Goal: Communication & Community: Ask a question

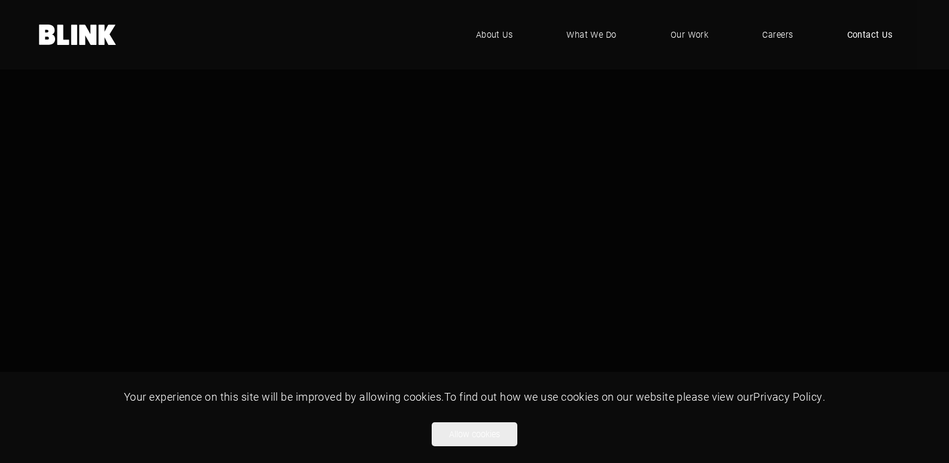
click at [868, 38] on span "Contact Us" at bounding box center [870, 34] width 46 height 13
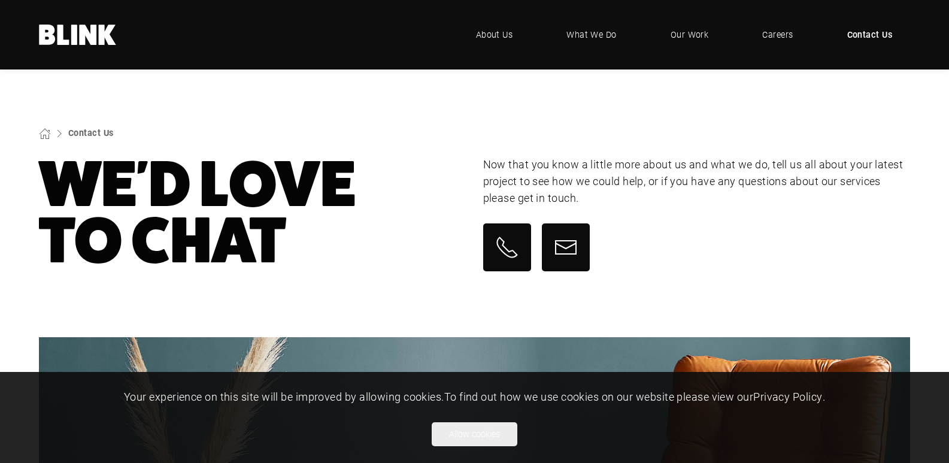
scroll to position [180, 0]
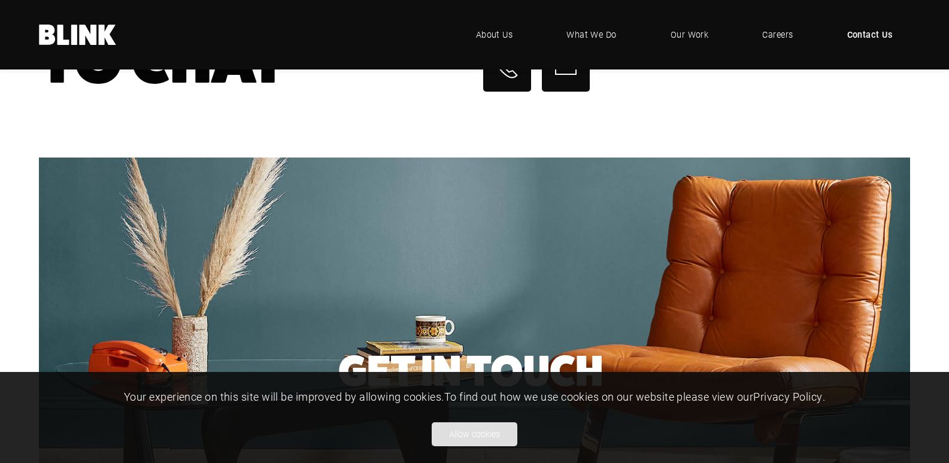
click at [483, 432] on button "Allow cookies" at bounding box center [475, 434] width 86 height 24
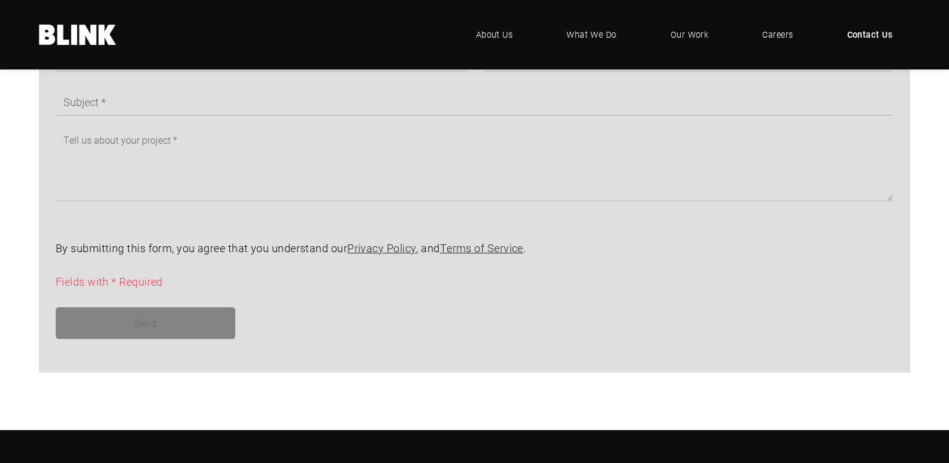
scroll to position [807, 0]
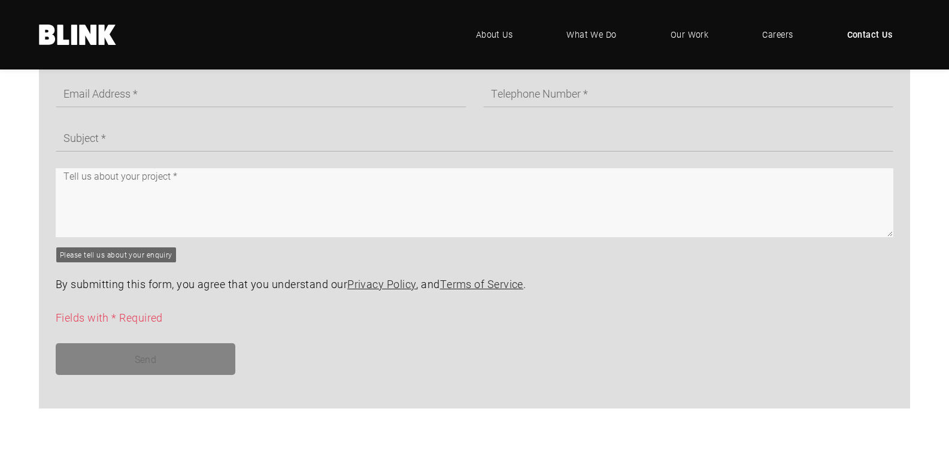
click at [201, 186] on textarea at bounding box center [475, 202] width 838 height 69
paste textarea "Hello Team, I just visited your website and saw, you have a good design and it …"
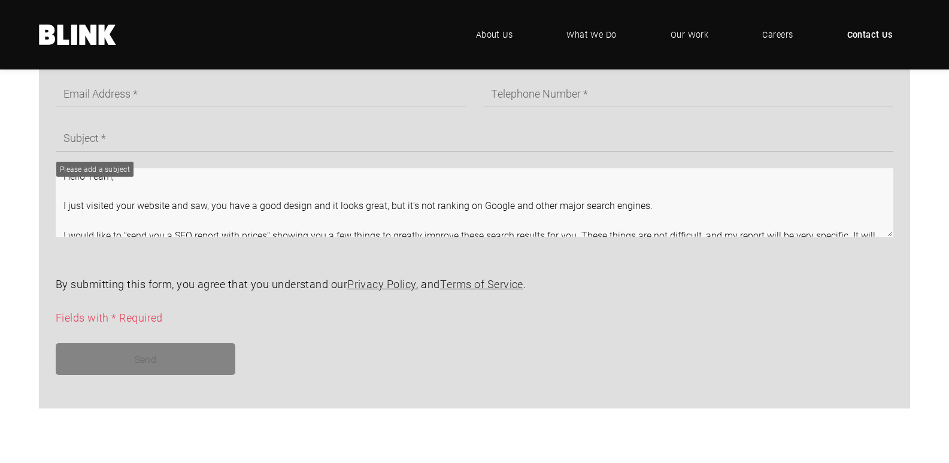
scroll to position [154, 0]
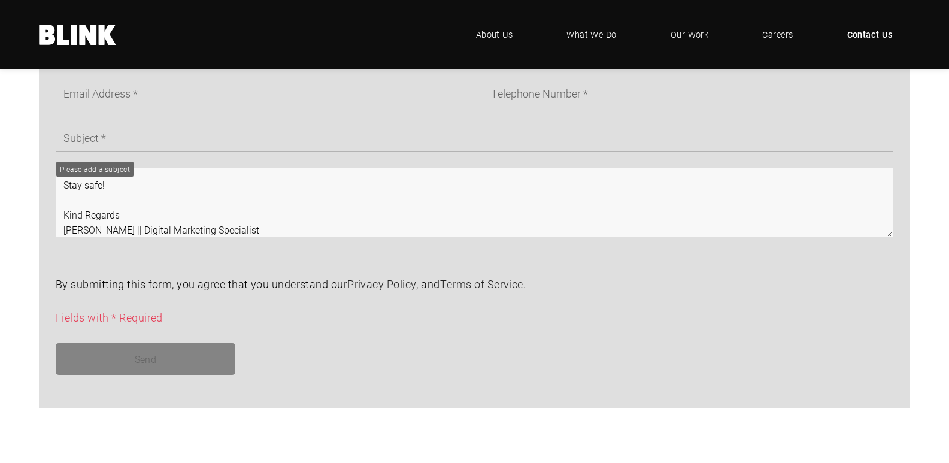
type textarea "Hello Team, I just visited your website and saw, you have a good design and it …"
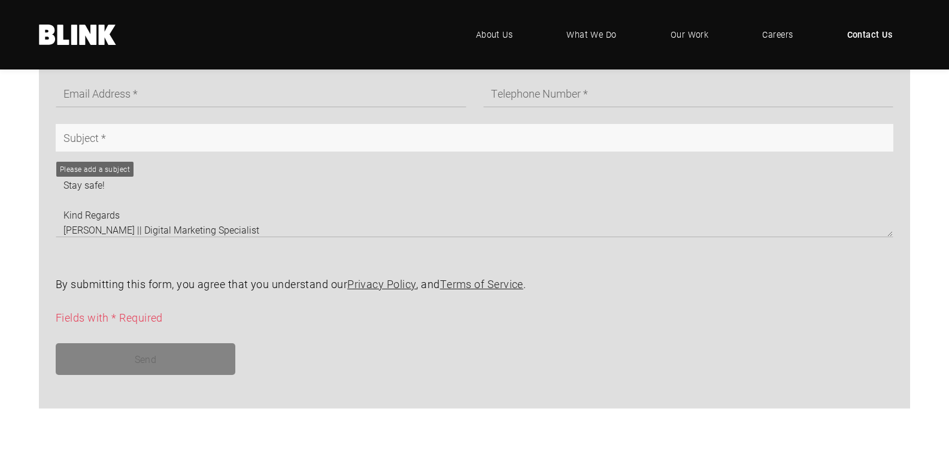
click at [202, 140] on input "text" at bounding box center [475, 138] width 838 height 28
type input "About your WEBSITE"
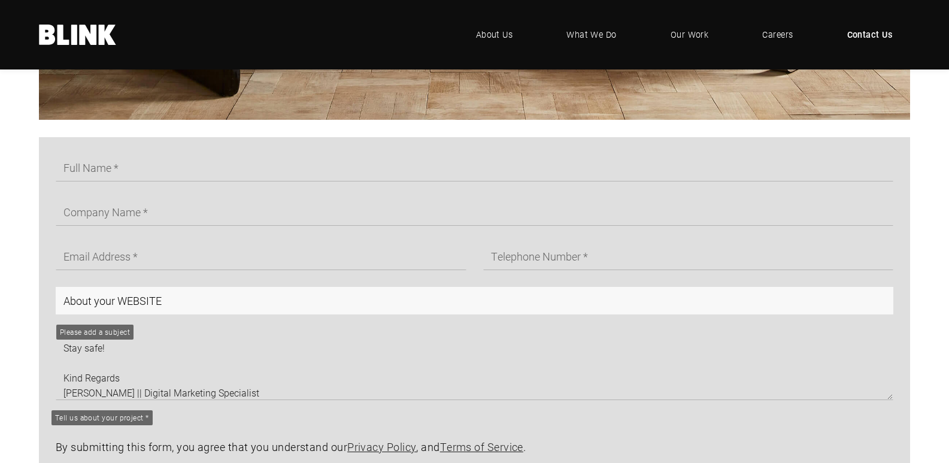
scroll to position [627, 0]
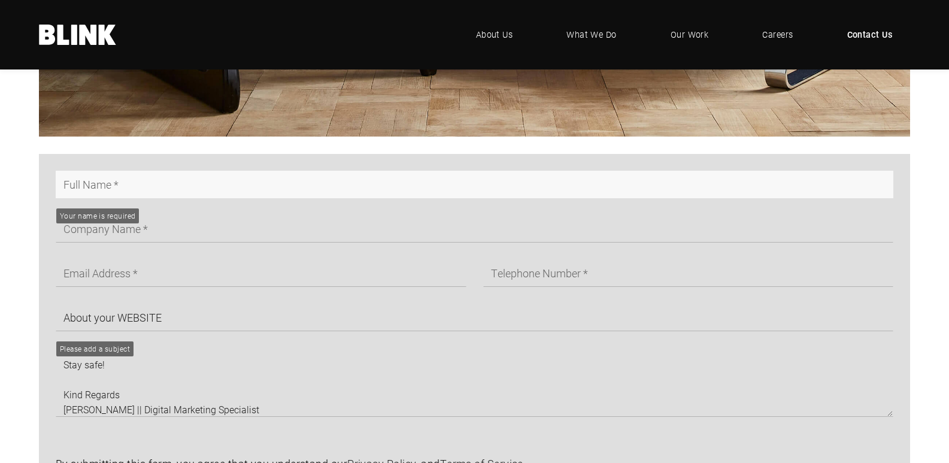
drag, startPoint x: 157, startPoint y: 192, endPoint x: 157, endPoint y: 202, distance: 9.6
click at [157, 192] on input "text" at bounding box center [475, 185] width 838 height 28
type input "Juliana Brown"
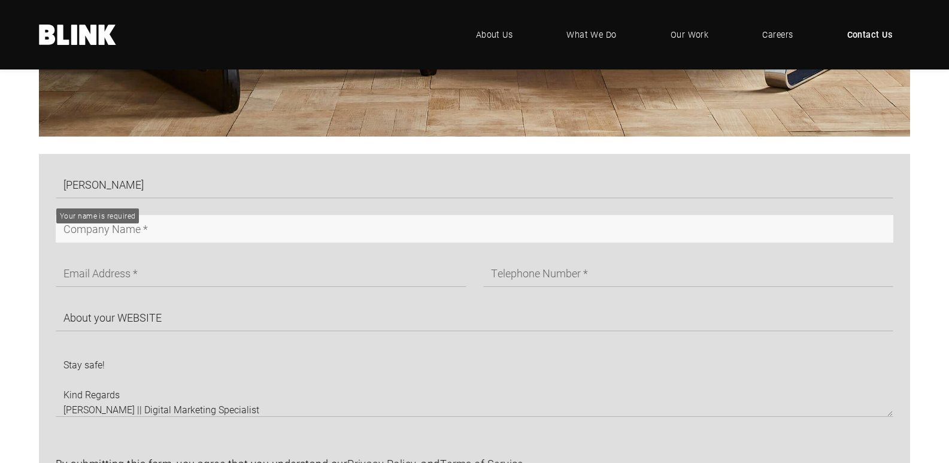
type input "Services Provider"
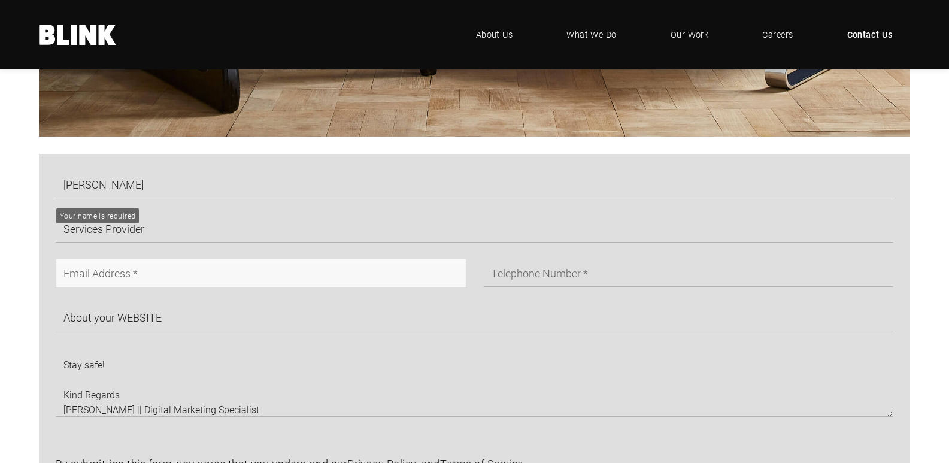
type input "julianabrown252@gmail.com"
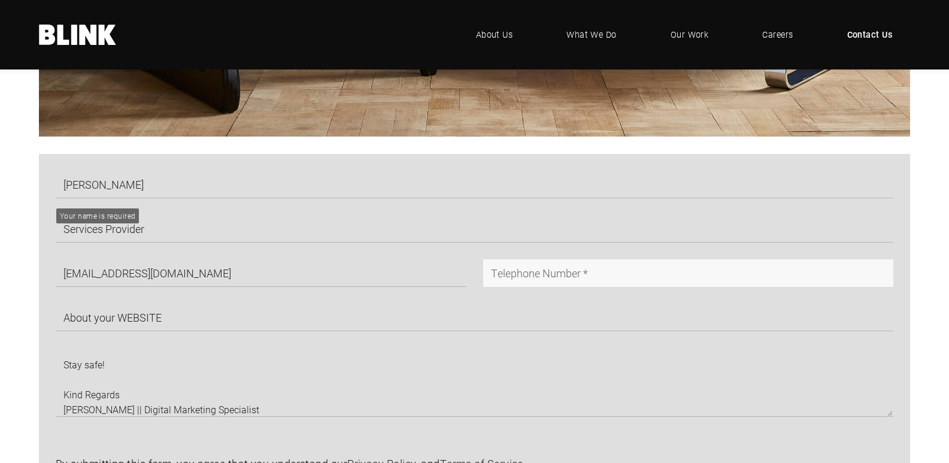
type input "07913615715"
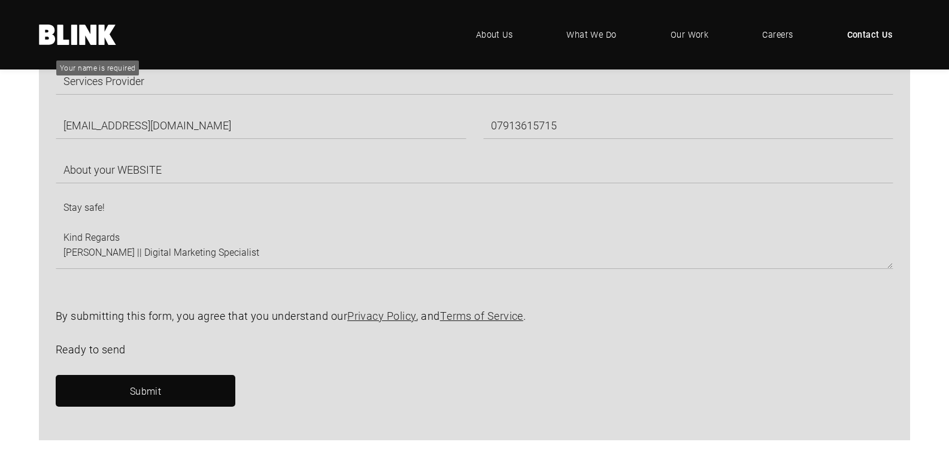
scroll to position [807, 0]
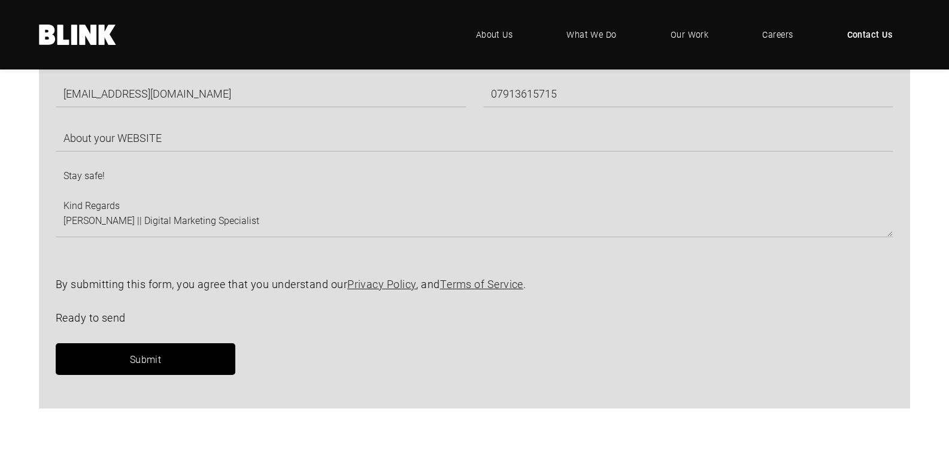
click at [159, 360] on span "Submit" at bounding box center [146, 359] width 32 height 13
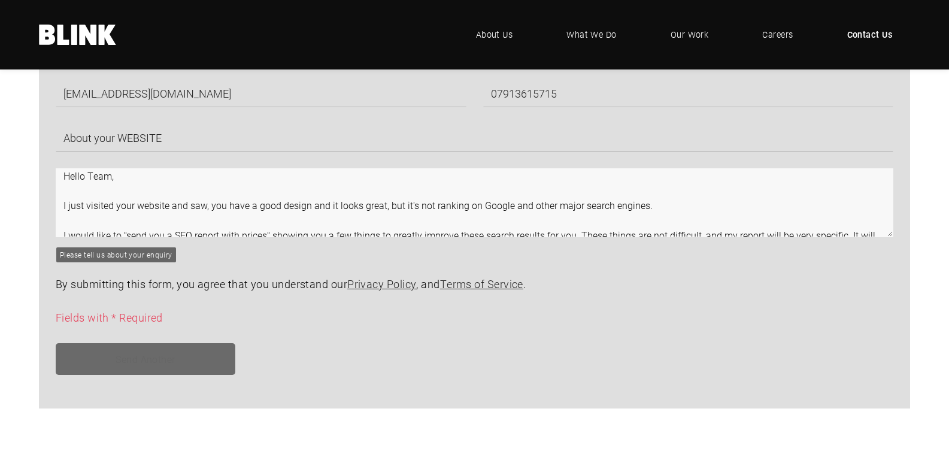
click at [196, 224] on textarea "Hello Team, I just visited your website and saw, you have a good design and it …" at bounding box center [475, 202] width 838 height 69
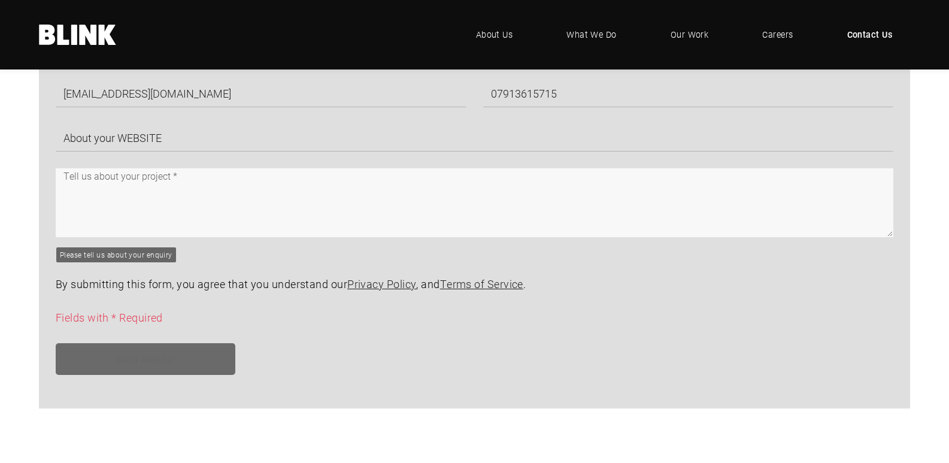
paste textarea "Hello Team, I just visited your website and saw, you have a good design and it …"
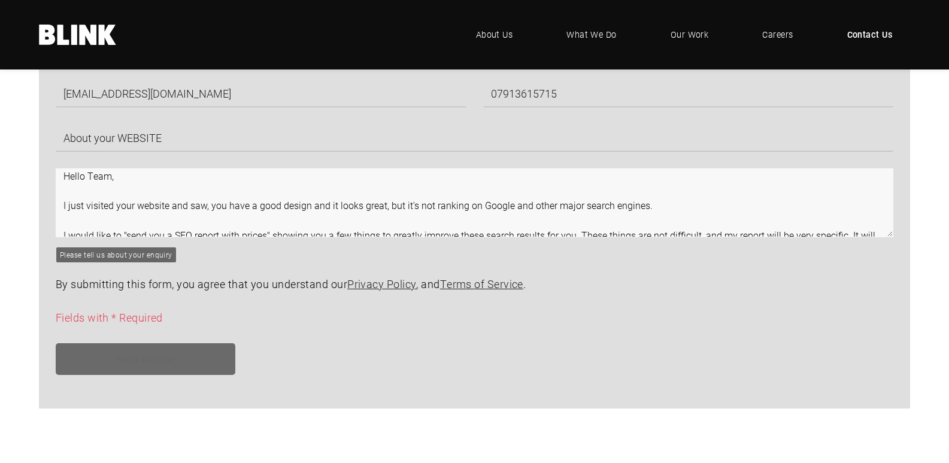
scroll to position [154, 0]
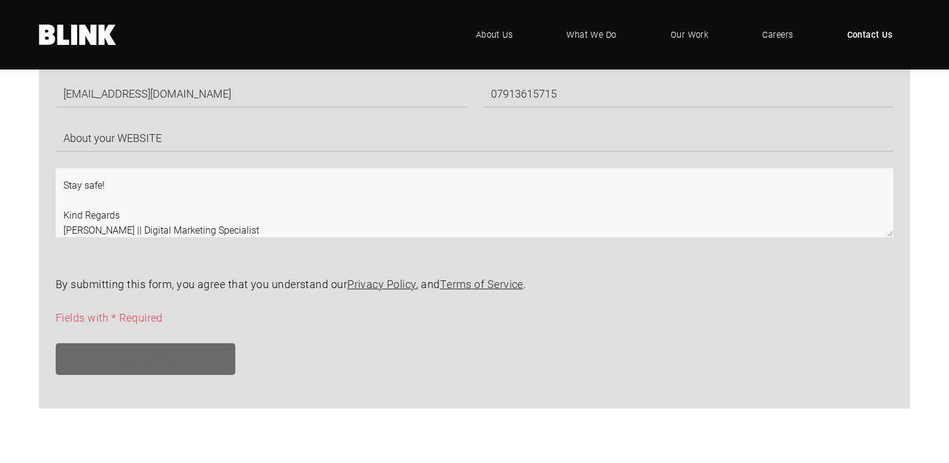
type textarea "Hello Team, I just visited your website and saw, you have a good design and it …"
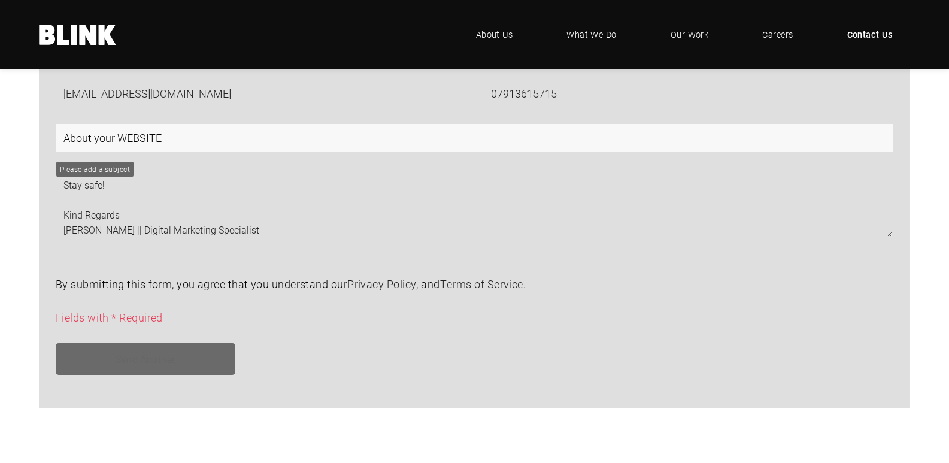
click at [196, 140] on input "About your WEBSITE" at bounding box center [475, 138] width 838 height 28
type input "About your WEBSITE"
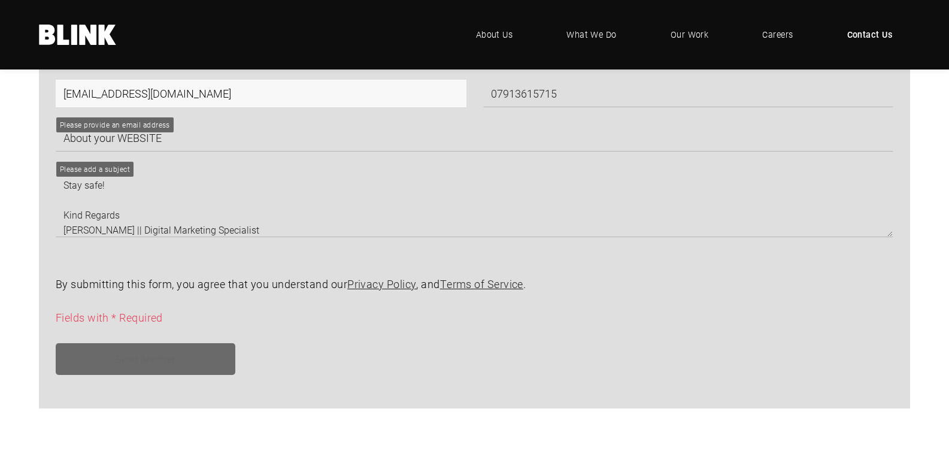
click at [177, 98] on input "julianabrown252@gmail.com" at bounding box center [261, 94] width 411 height 28
type input "julianabrown252@gmail.com"
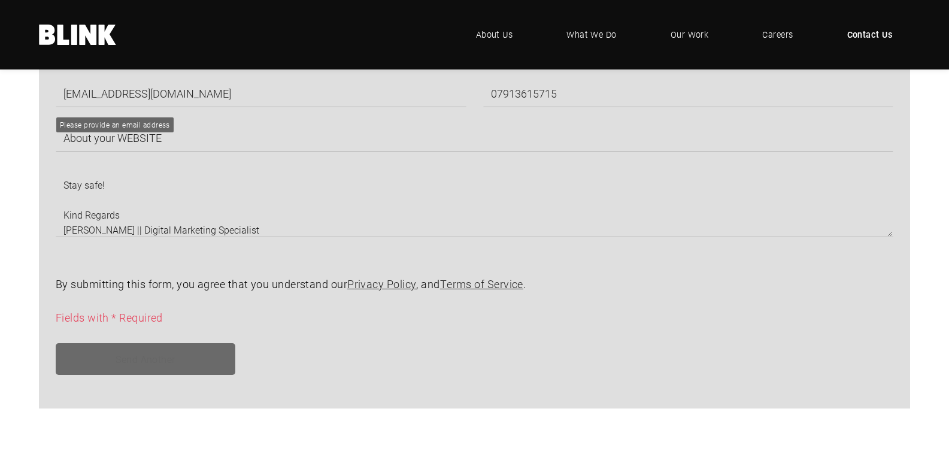
type input "Juliana Brown"
type input "Services Provider"
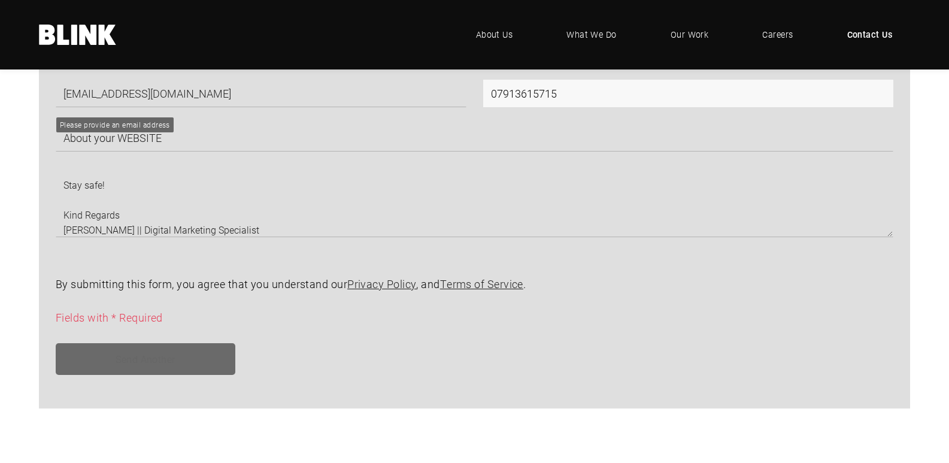
type input "07913615715"
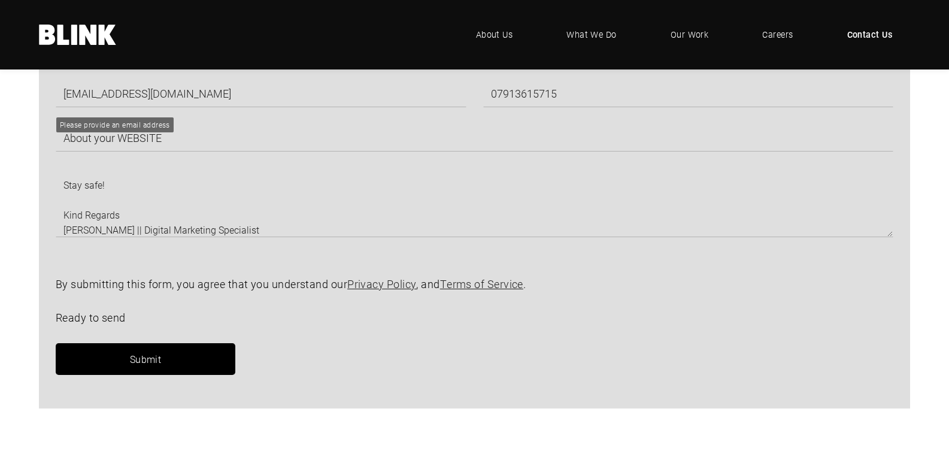
click at [148, 370] on link "Submit" at bounding box center [146, 359] width 180 height 32
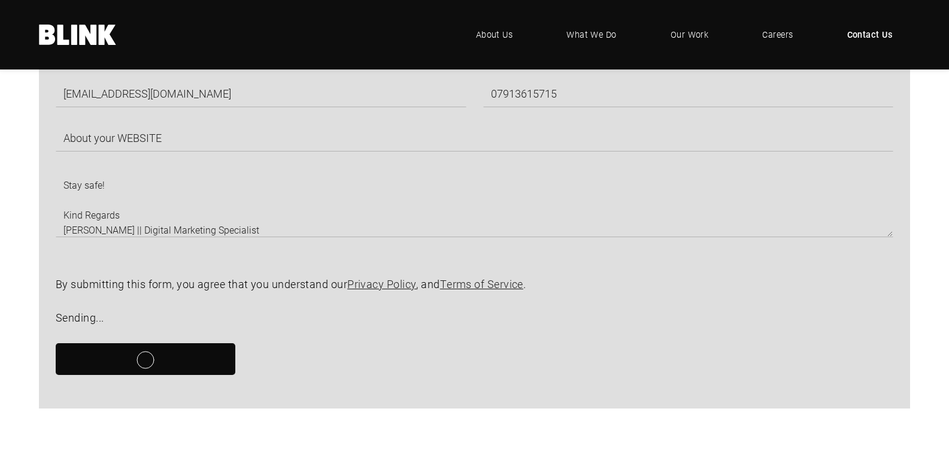
scroll to position [0, 0]
